Goal: Find specific page/section: Find specific page/section

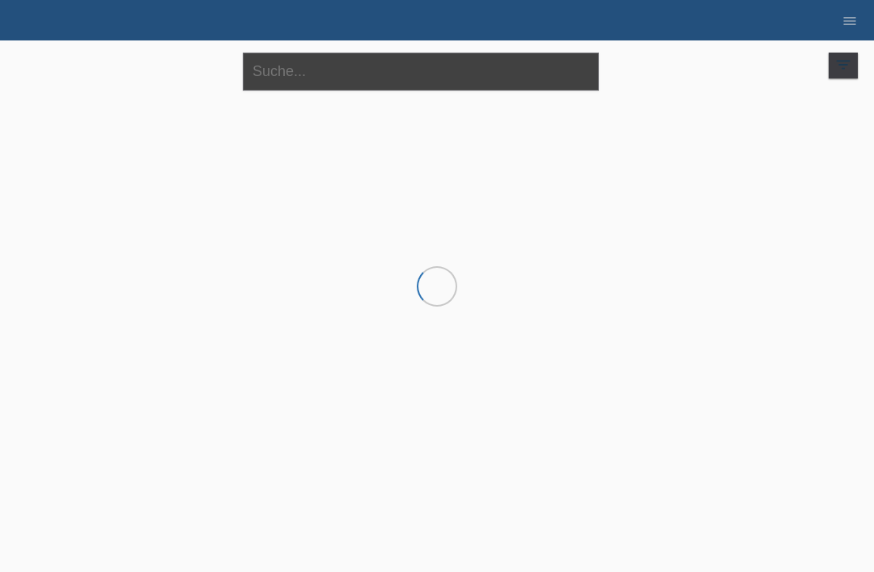
click at [299, 78] on input "text" at bounding box center [421, 72] width 356 height 38
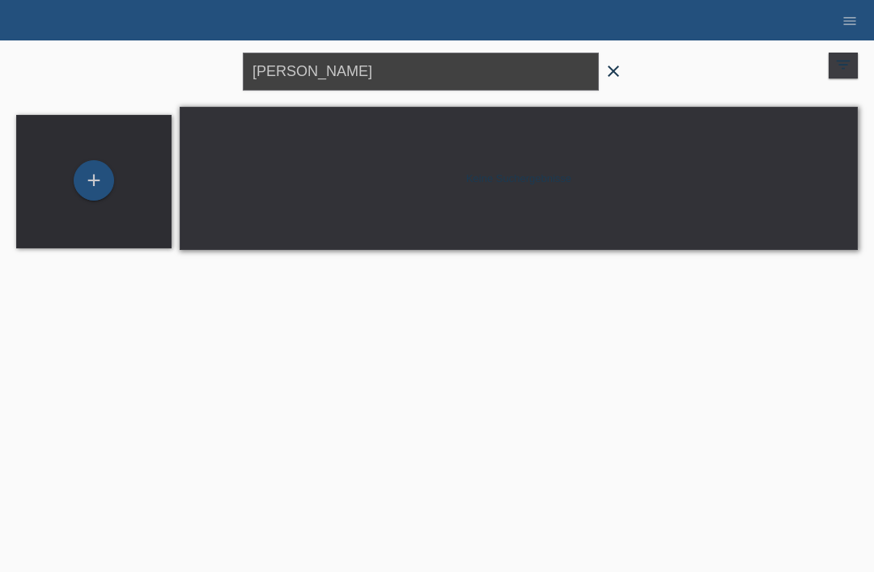
click at [546, 58] on input "[PERSON_NAME]" at bounding box center [421, 72] width 356 height 38
click at [354, 66] on input "[PERSON_NAME]" at bounding box center [421, 72] width 356 height 38
type input "L"
click at [840, 19] on link "menu" at bounding box center [849, 20] width 32 height 10
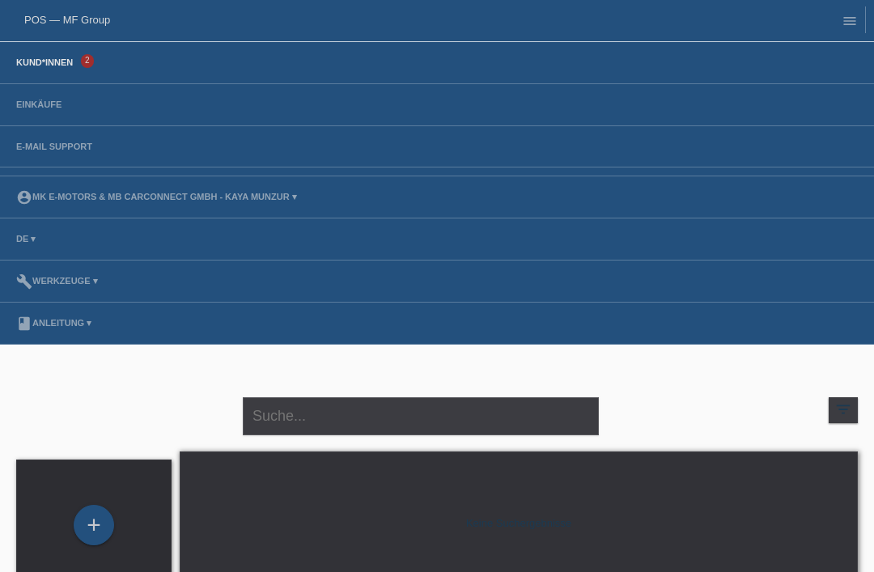
click at [44, 67] on link "Kund*innen" at bounding box center [44, 62] width 73 height 10
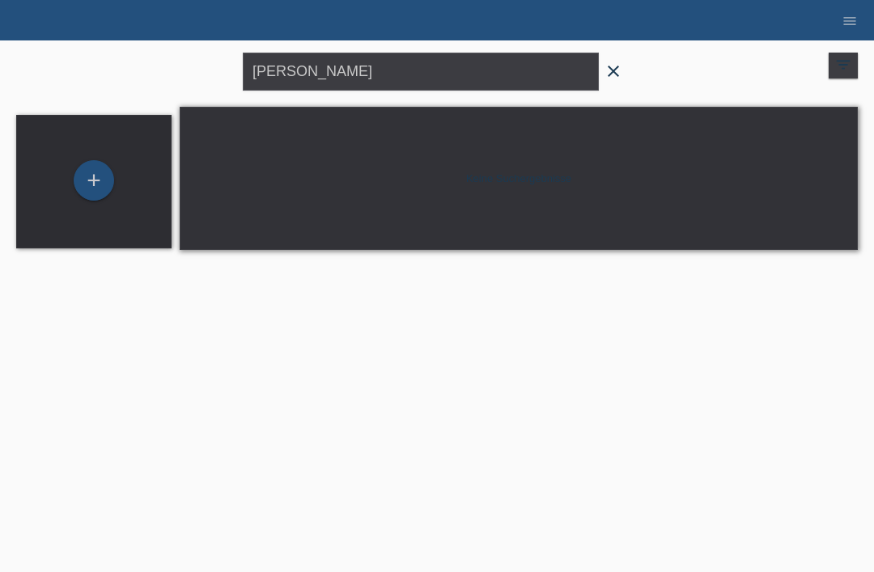
click at [627, 75] on span "close" at bounding box center [613, 73] width 32 height 24
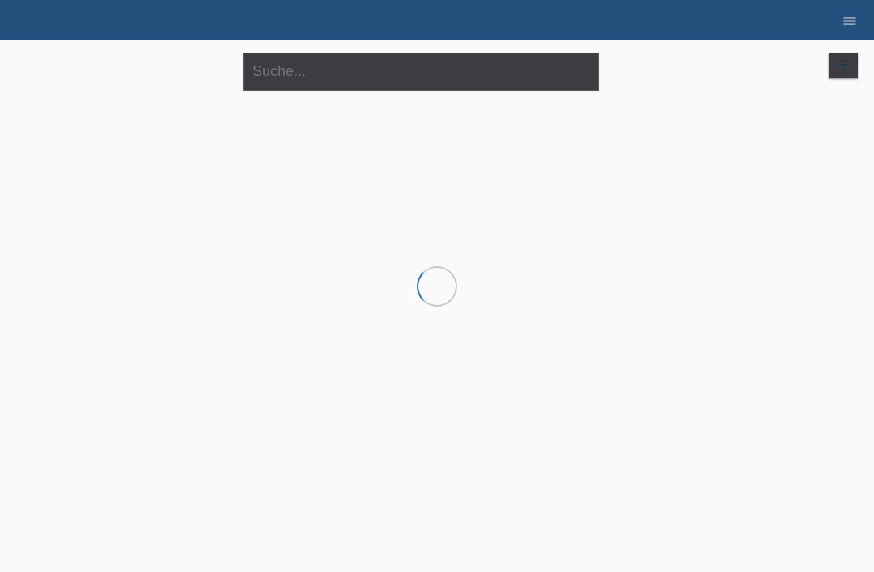
click at [615, 74] on form "close" at bounding box center [437, 72] width 388 height 38
